Goal: Contribute content: Add original content to the website for others to see

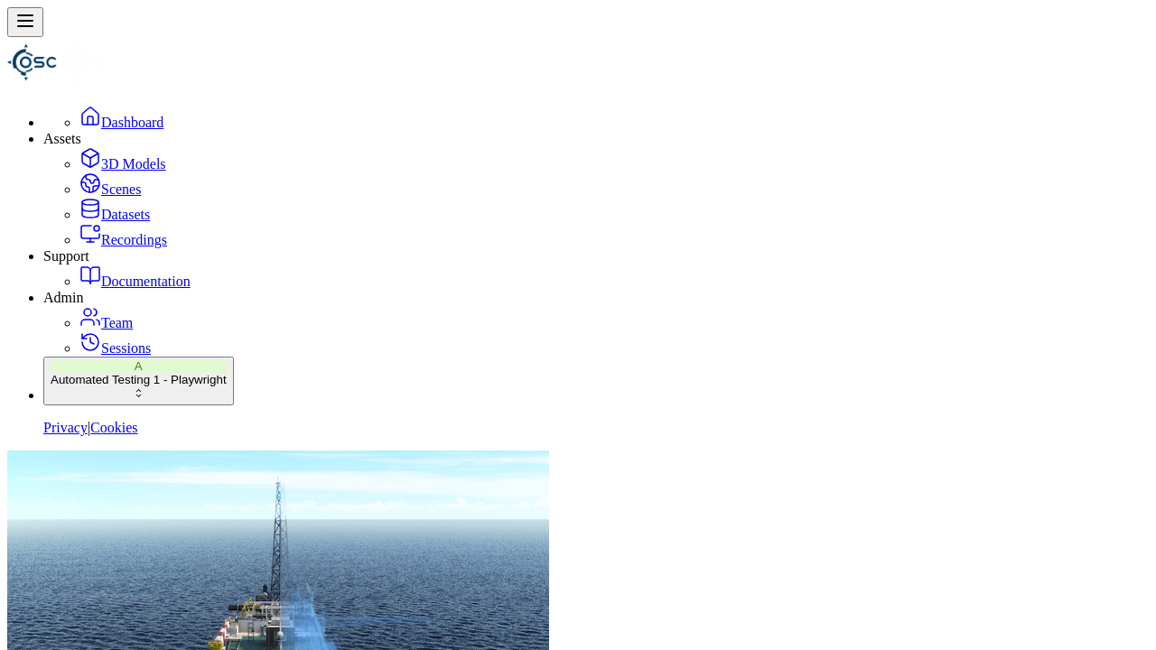
click at [129, 222] on link "Datasets" at bounding box center [114, 214] width 70 height 15
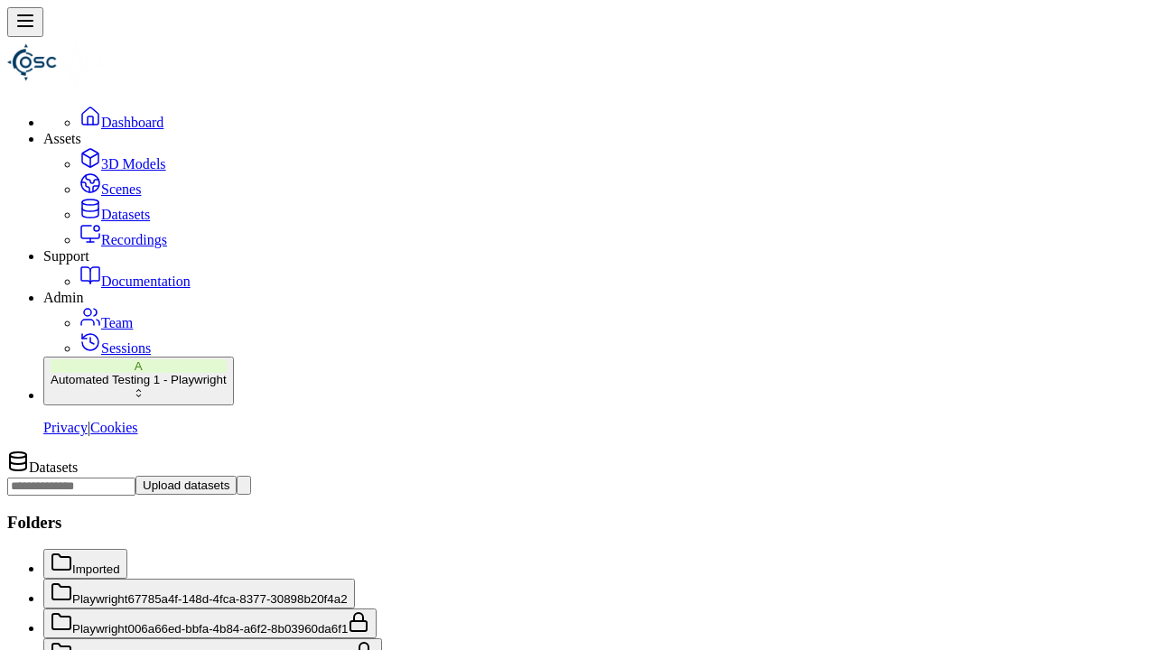
click at [237, 476] on button "Upload datasets" at bounding box center [185, 485] width 101 height 19
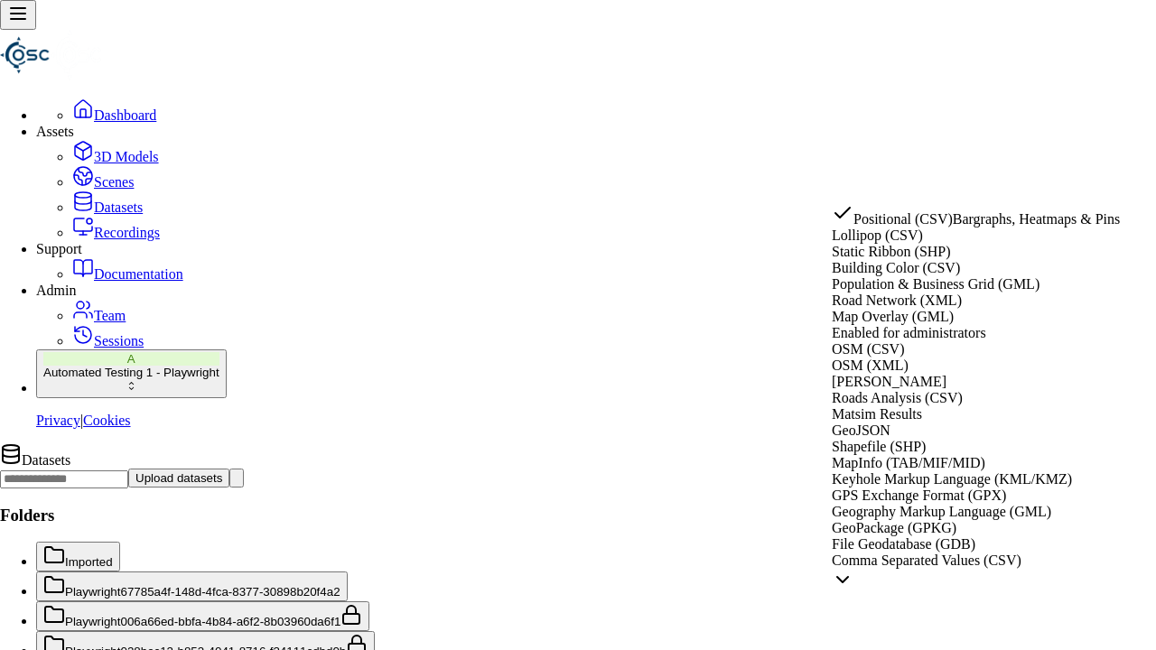
select select "*****"
